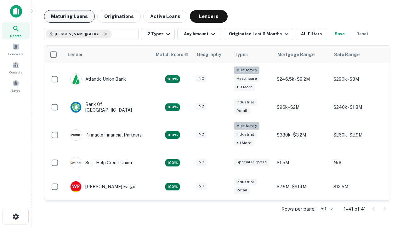
click at [69, 16] on button "Maturing Loans" at bounding box center [69, 16] width 51 height 13
